Goal: Navigation & Orientation: Find specific page/section

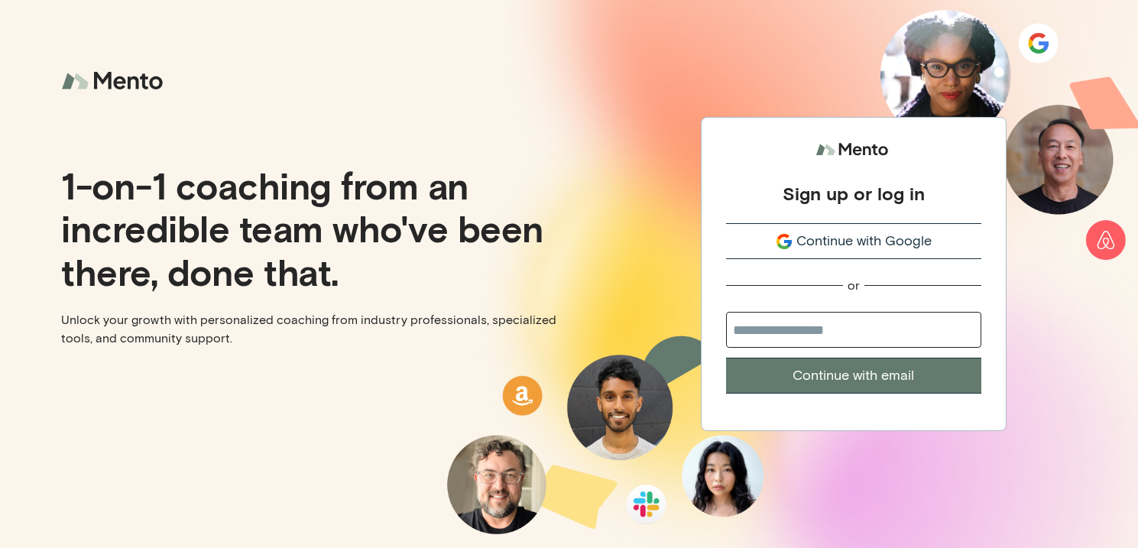
click at [859, 231] on span "Continue with Google" at bounding box center [863, 241] width 135 height 21
click at [989, 37] on div "Sign up or log in Continue with Google or Continue with email" at bounding box center [853, 274] width 569 height 548
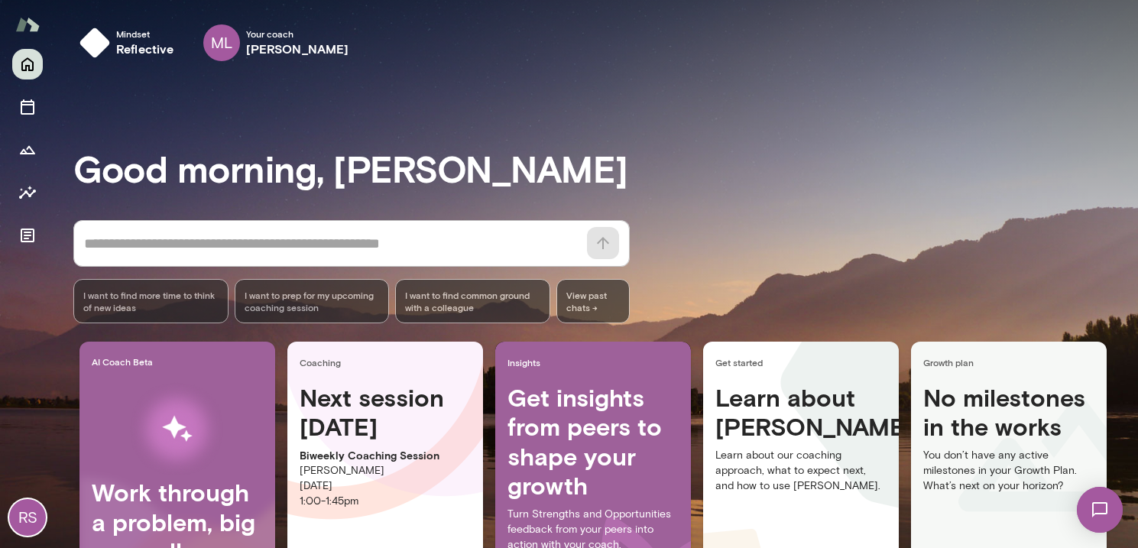
scroll to position [3, 0]
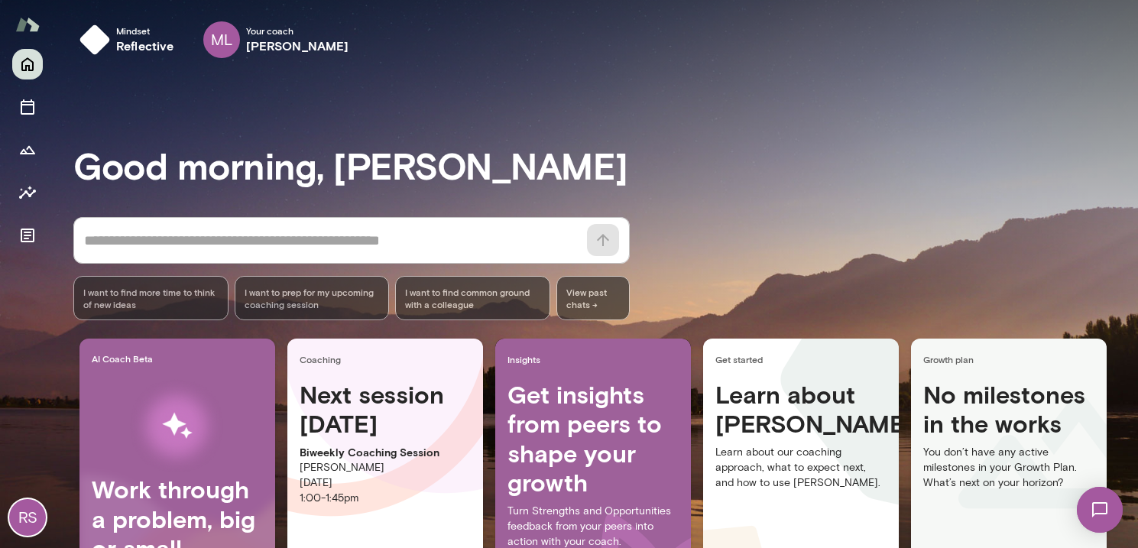
click at [1102, 504] on img at bounding box center [1099, 509] width 63 height 63
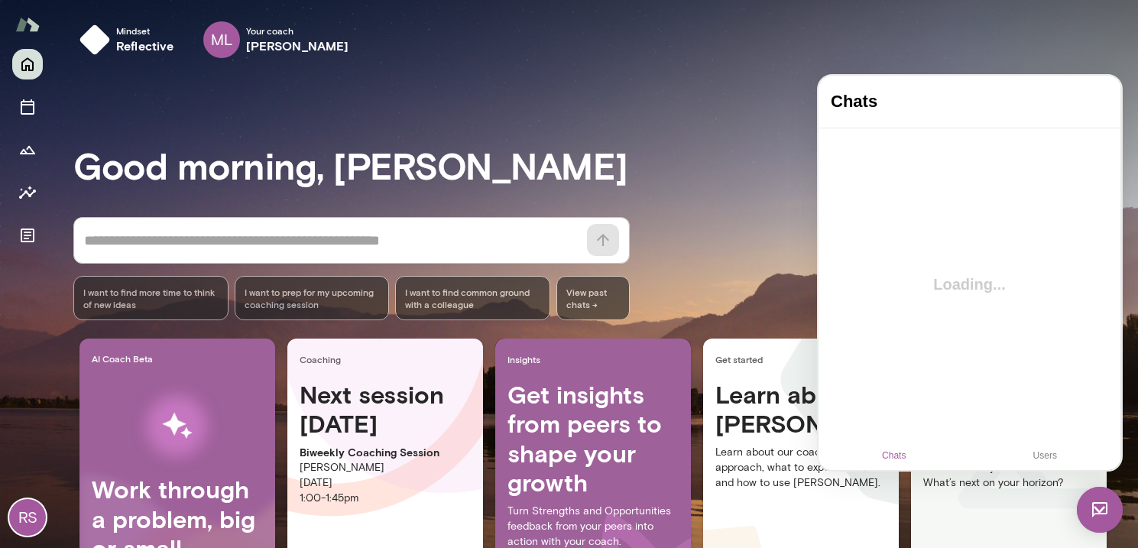
scroll to position [0, 0]
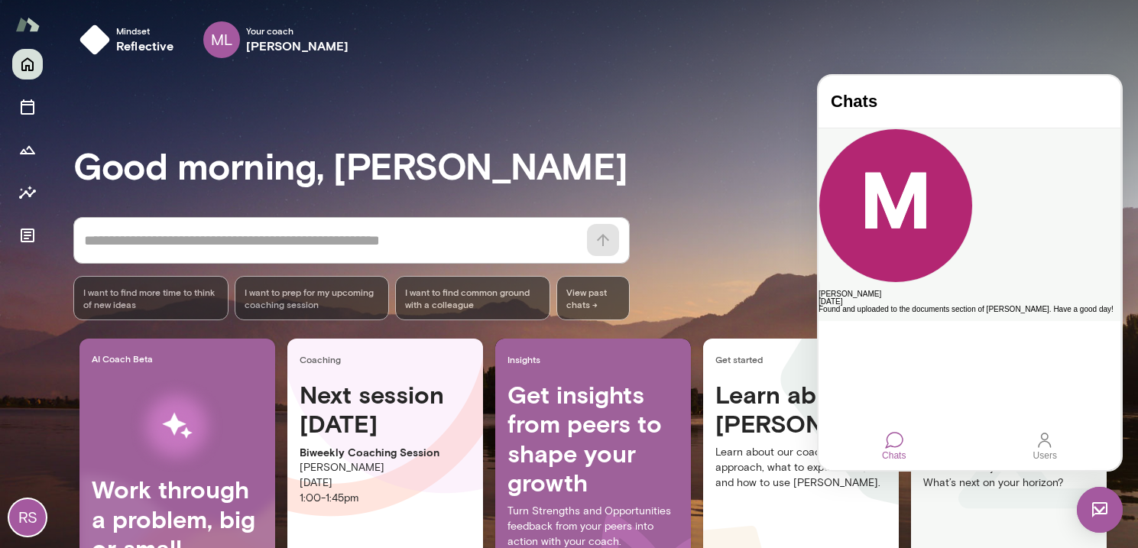
click at [933, 290] on div "Mark Lazen" at bounding box center [969, 294] width 302 height 8
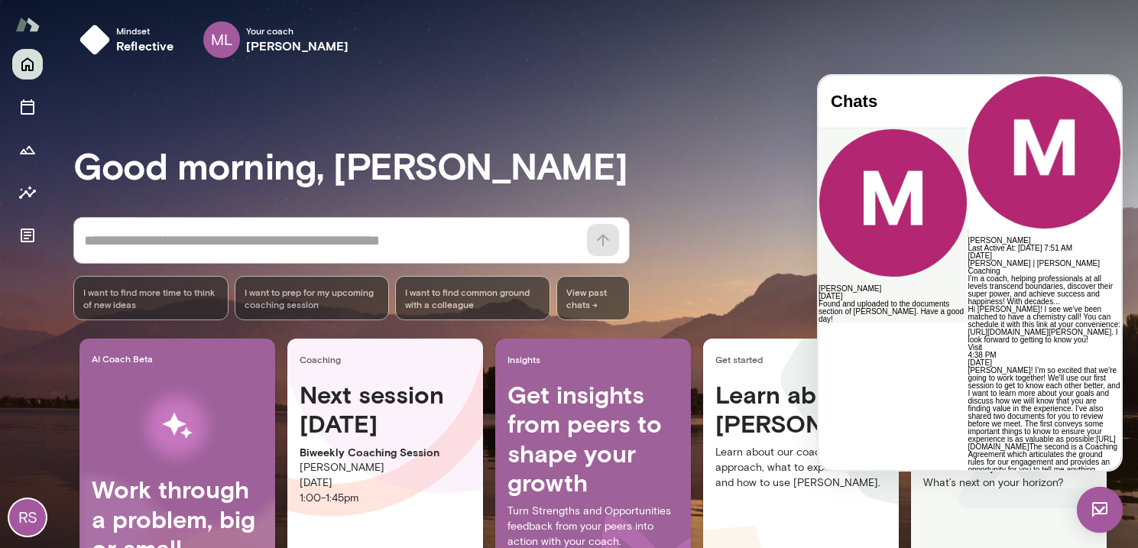
scroll to position [2012, 0]
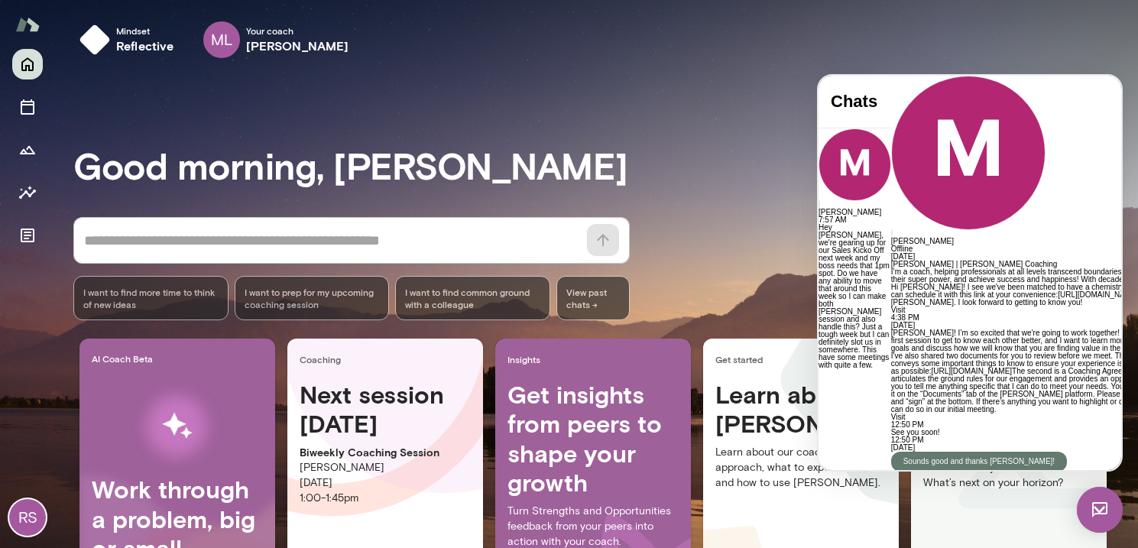
scroll to position [2207, 0]
